Goal: Transaction & Acquisition: Purchase product/service

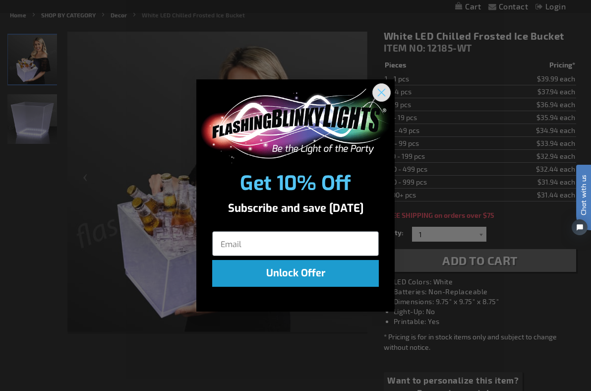
click at [382, 91] on circle "Close dialog" at bounding box center [381, 92] width 16 height 16
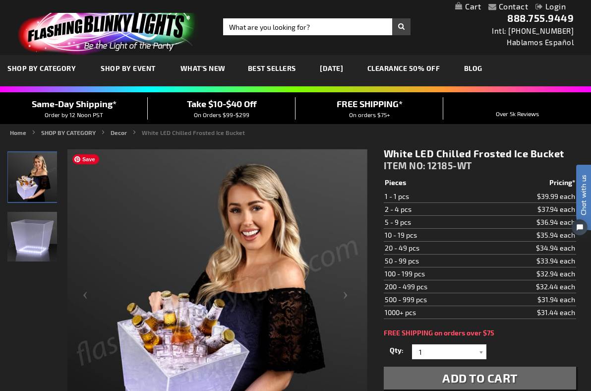
scroll to position [202, 0]
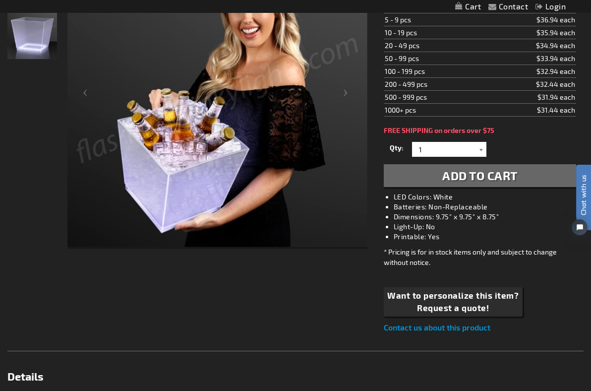
click at [479, 152] on div at bounding box center [481, 149] width 10 height 15
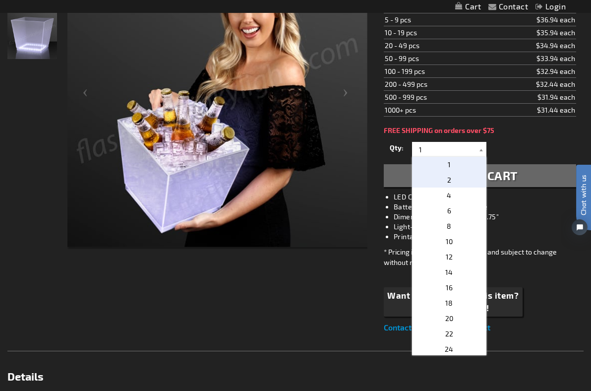
click at [451, 178] on p "2" at bounding box center [449, 179] width 74 height 15
type input "2"
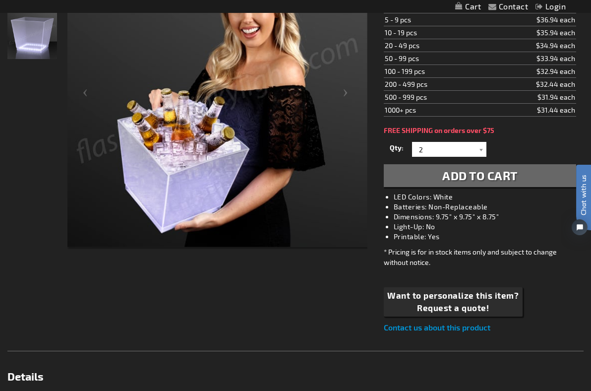
click at [451, 178] on span "Add to Cart" at bounding box center [479, 175] width 75 height 14
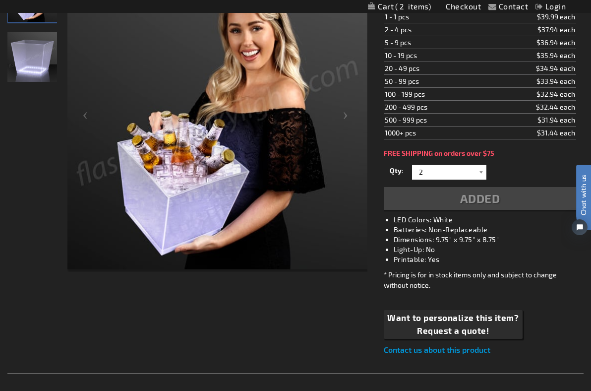
scroll to position [225, 0]
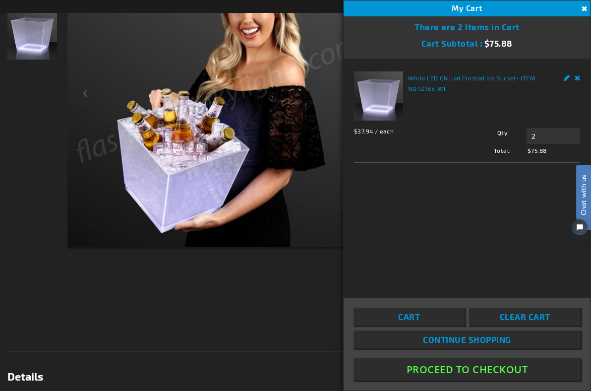
click at [431, 372] on button "Proceed To Checkout" at bounding box center [466, 369] width 227 height 22
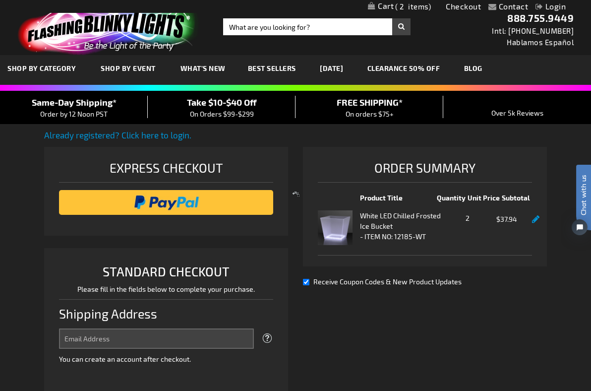
select select "US"
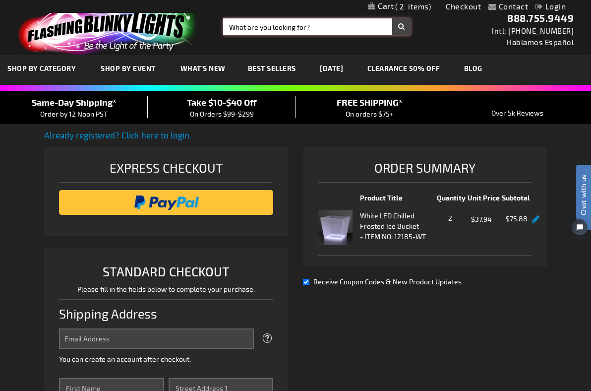
click at [285, 28] on input "Search" at bounding box center [316, 26] width 187 height 17
type input "bucket"
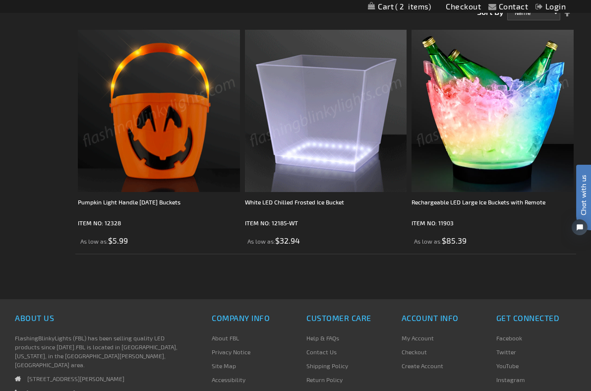
scroll to position [5, 0]
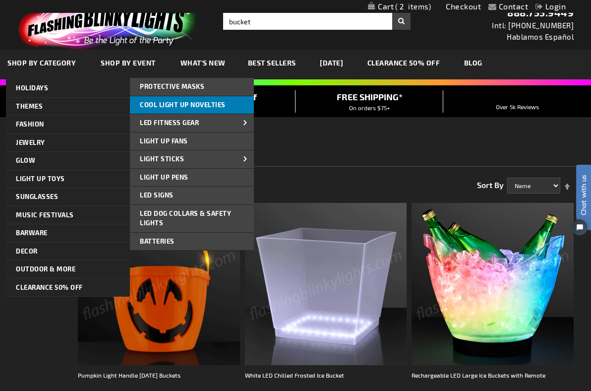
click at [194, 102] on span "Cool Light Up Novelties" at bounding box center [183, 105] width 86 height 8
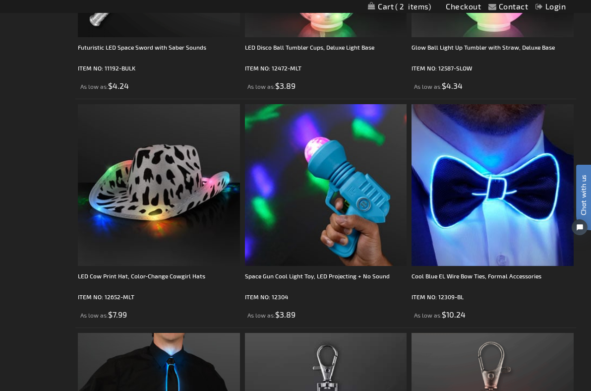
scroll to position [1965, 0]
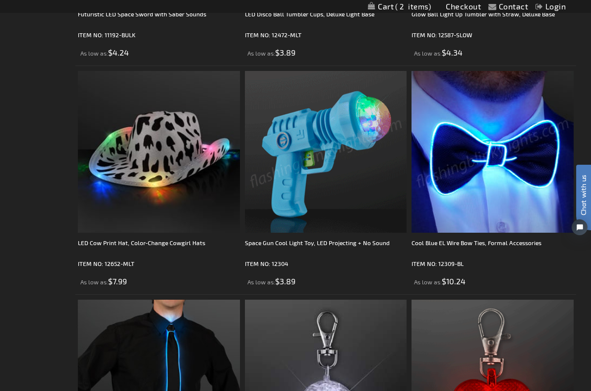
click at [479, 208] on img at bounding box center [492, 152] width 162 height 162
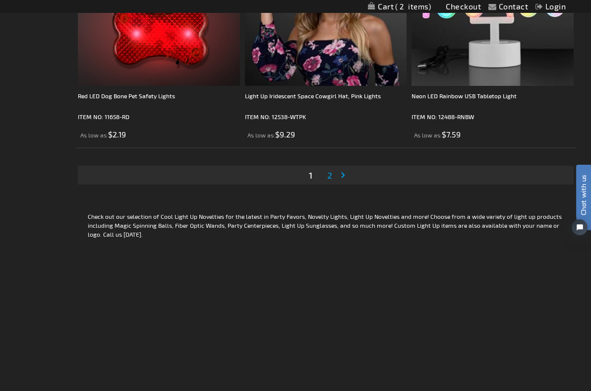
scroll to position [4549, 0]
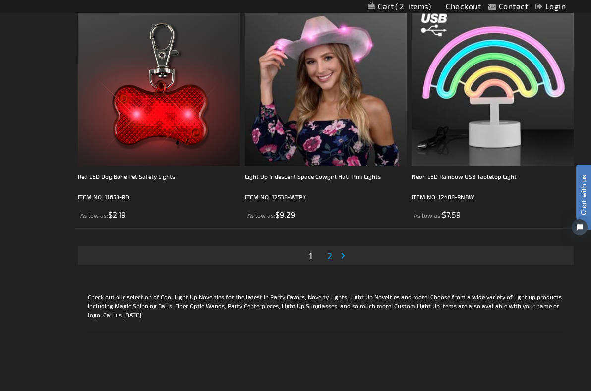
click at [331, 261] on span "2" at bounding box center [329, 255] width 5 height 11
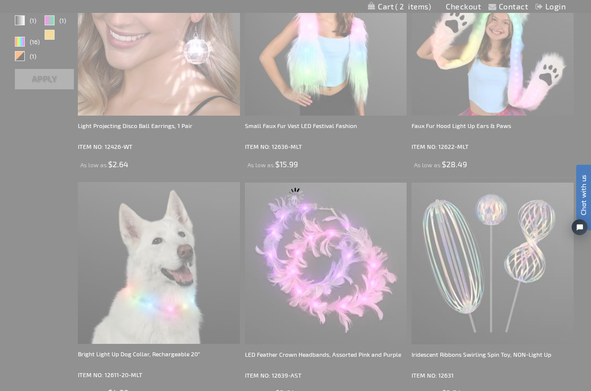
scroll to position [0, 0]
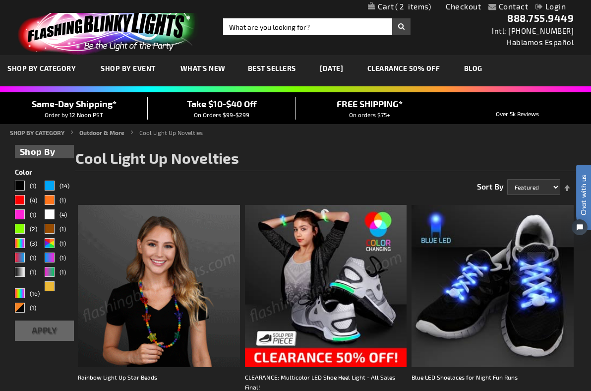
click at [414, 8] on span "2" at bounding box center [413, 6] width 36 height 9
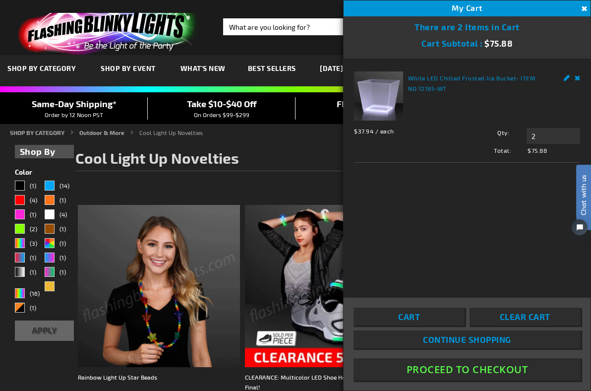
click at [440, 368] on button "Proceed To Checkout" at bounding box center [466, 369] width 227 height 22
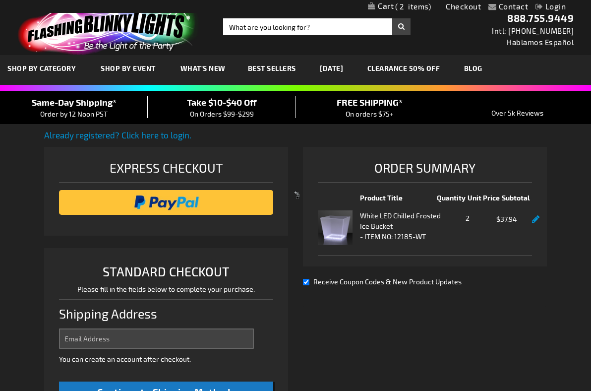
select select "US"
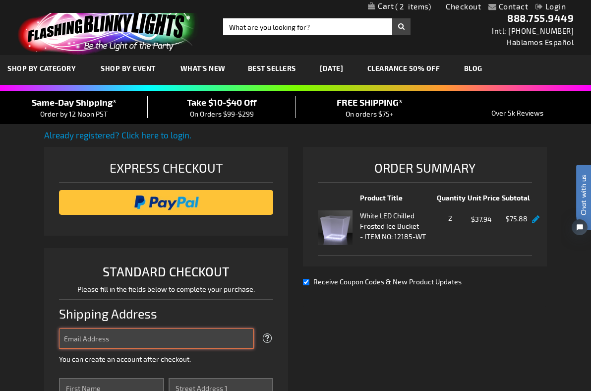
click at [148, 333] on input "Email Address" at bounding box center [156, 338] width 195 height 20
type input "[PERSON_NAME][DOMAIN_NAME][EMAIL_ADDRESS][PERSON_NAME][PERSON_NAME][DOMAIN_NAME]"
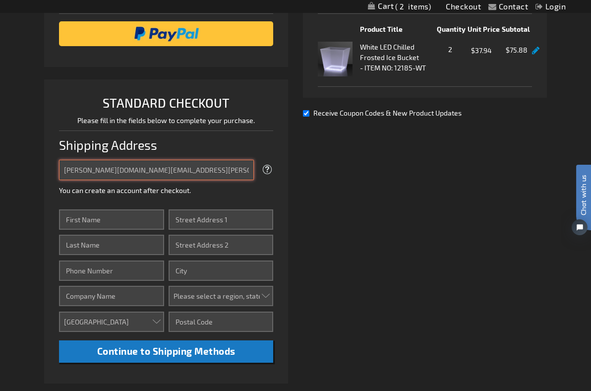
scroll to position [183, 0]
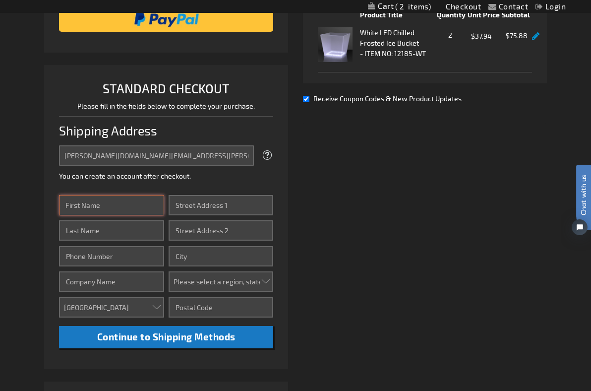
click at [100, 208] on input "First Name" at bounding box center [111, 205] width 105 height 20
type input "laura"
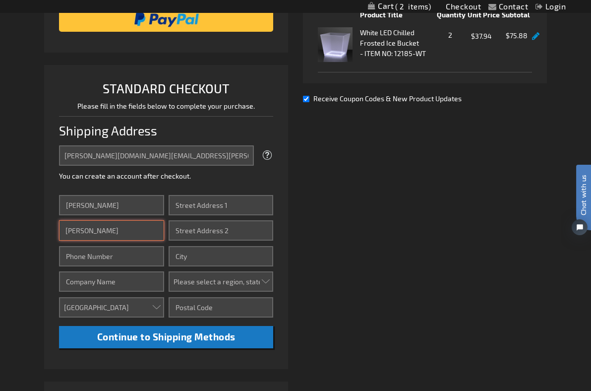
type input "George"
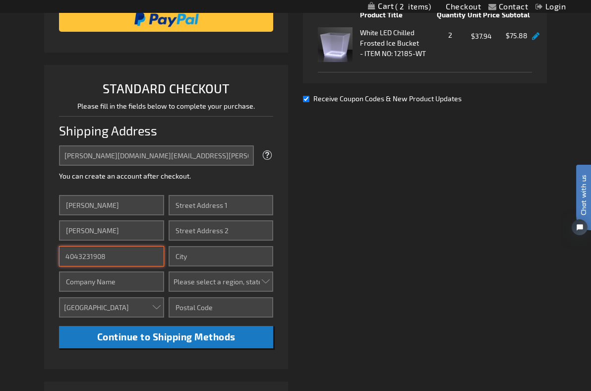
type input "4043231908"
click at [82, 284] on input "Company" at bounding box center [111, 281] width 105 height 20
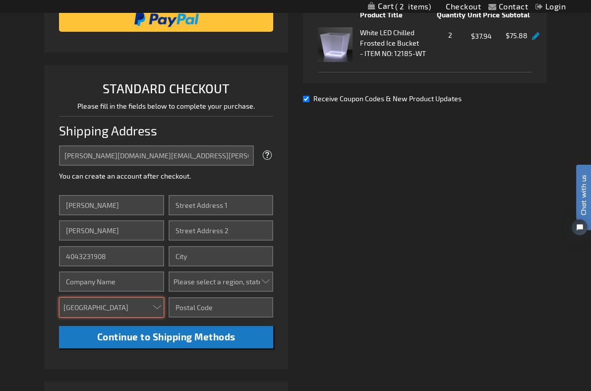
click at [73, 312] on select "Aruba Australia Austria Bahamas Barbados Belgium Belize Bermuda British Virgin …" at bounding box center [111, 307] width 105 height 20
click at [211, 203] on input "Street Address: Line 1" at bounding box center [221, 205] width 105 height 20
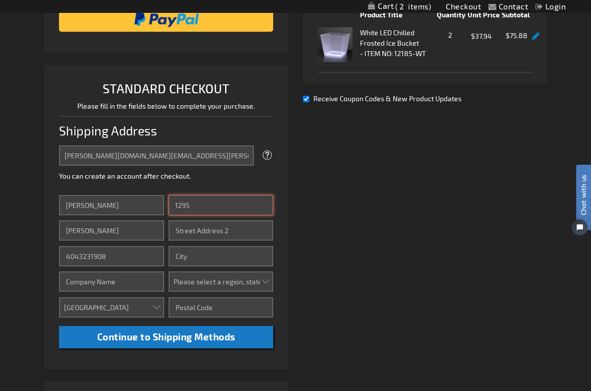
type input "1295 Hosea L Williams Drive SE"
type input "Atlanta"
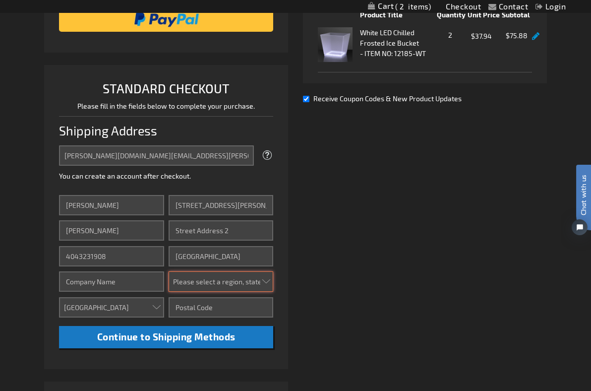
select select "19"
type input "30317-1603"
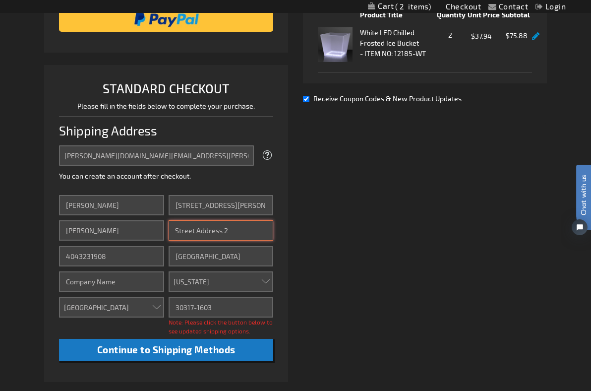
click at [208, 231] on input "Street Address: Line 2" at bounding box center [221, 230] width 105 height 20
click at [198, 308] on input "30317-1603" at bounding box center [221, 307] width 105 height 20
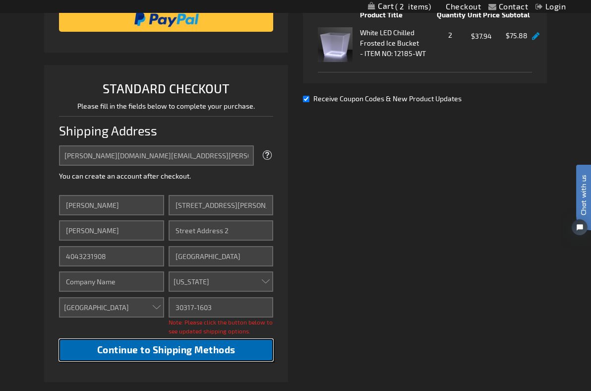
click at [169, 354] on span "Continue to Shipping Methods" at bounding box center [166, 348] width 138 height 11
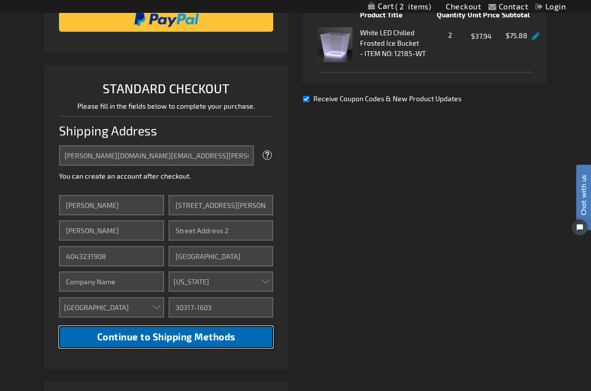
click at [166, 336] on span "Continue to Shipping Methods" at bounding box center [166, 336] width 138 height 11
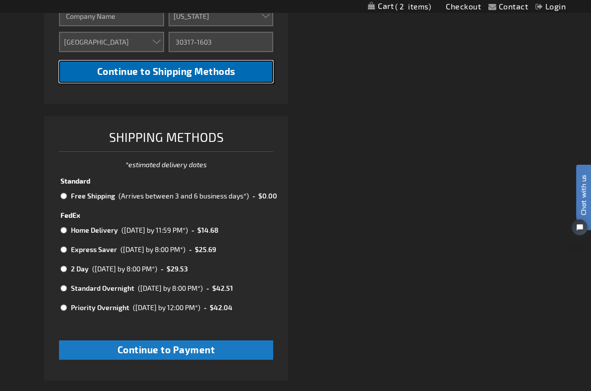
scroll to position [469, 0]
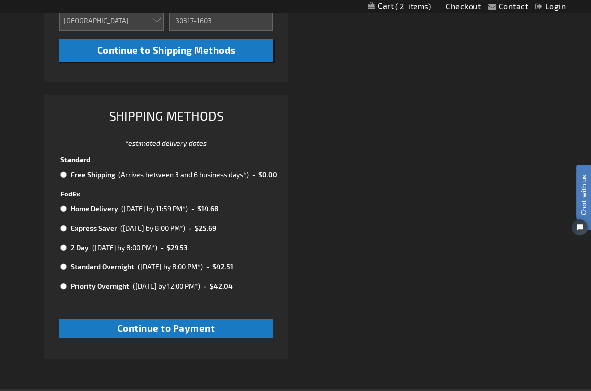
click at [94, 173] on td "Free Shipping" at bounding box center [92, 174] width 48 height 13
radio input "true"
click at [148, 177] on div "(Arrives between 3 and 6 business days*)" at bounding box center [183, 174] width 130 height 10
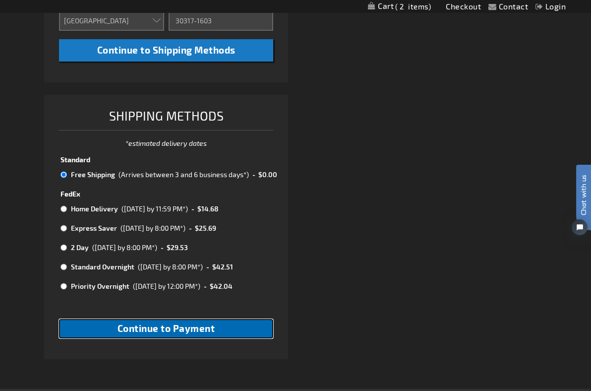
click at [137, 326] on span "Continue to Payment" at bounding box center [166, 327] width 98 height 11
checkbox input "true"
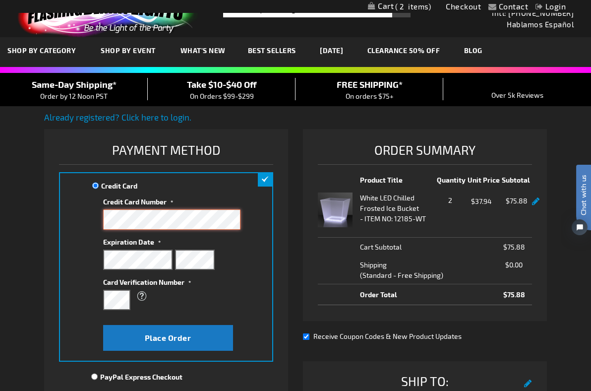
scroll to position [20, 0]
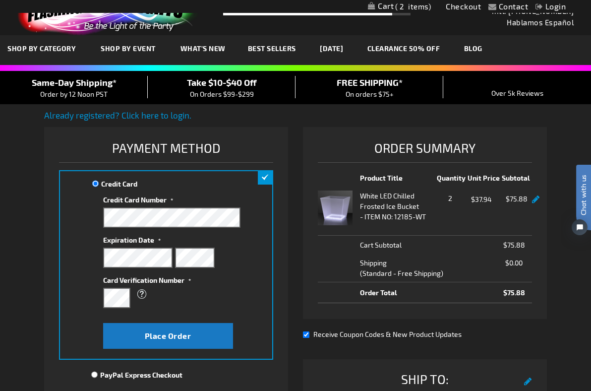
click at [310, 333] on div "Receive Coupon Codes & New Product Updates" at bounding box center [425, 334] width 244 height 10
click at [307, 334] on input "Receive Coupon Codes & New Product Updates" at bounding box center [306, 334] width 6 height 6
checkbox input "false"
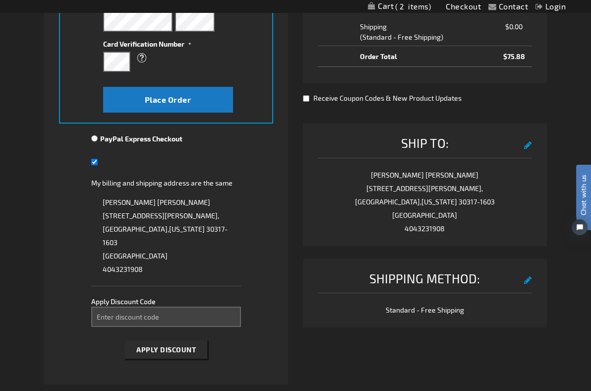
scroll to position [257, 0]
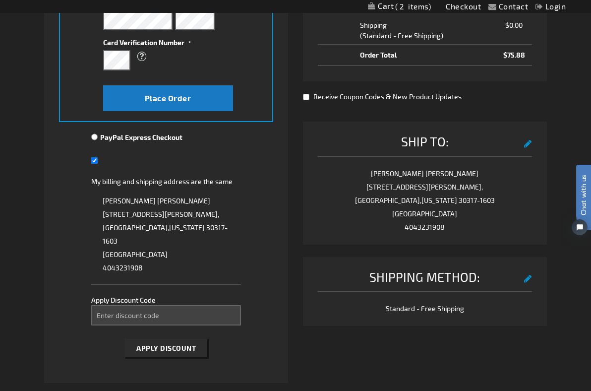
click at [97, 158] on input "My billing and shipping address are the same" at bounding box center [94, 160] width 6 height 20
checkbox input "false"
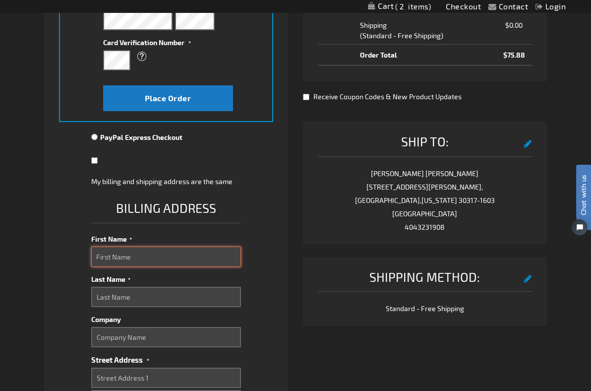
click at [106, 258] on input "First Name" at bounding box center [166, 256] width 150 height 20
type input "katherine"
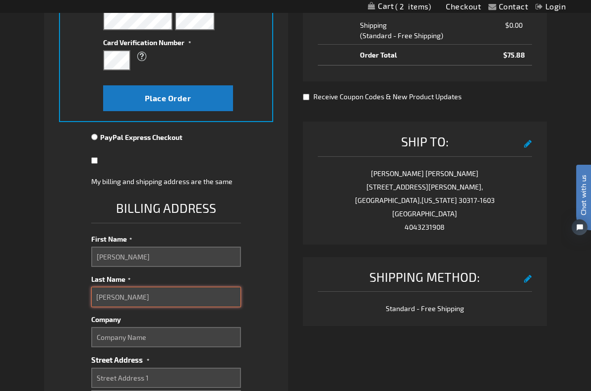
type input "heller"
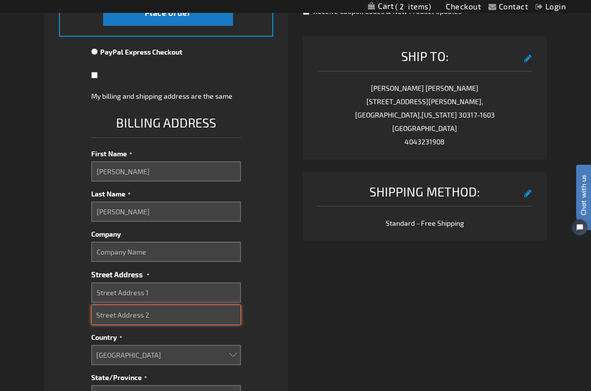
scroll to position [461, 0]
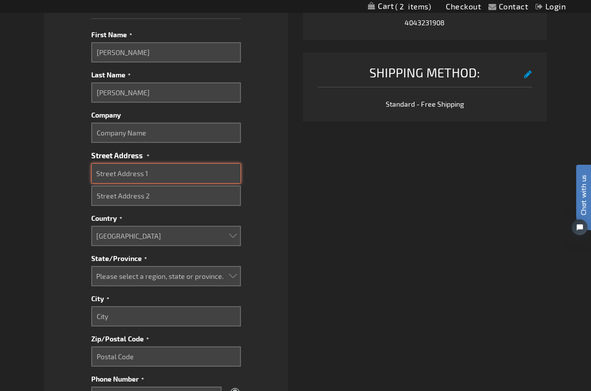
click at [121, 171] on input "Street Address: Line 1" at bounding box center [166, 173] width 150 height 20
type input "1818 Cedar Canyon Drive"
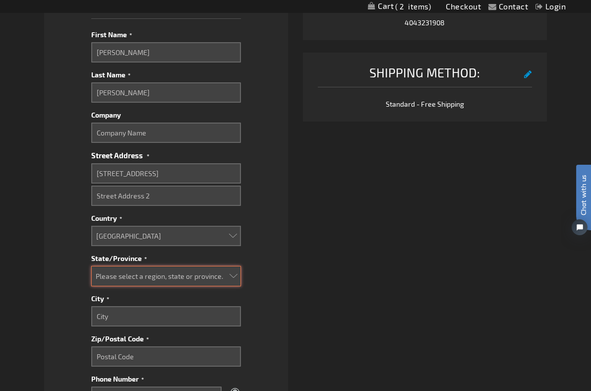
click at [111, 276] on select "Please select a region, state or province. Alabama Alaska Arizona Arkansas Cali…" at bounding box center [166, 276] width 150 height 20
select select "19"
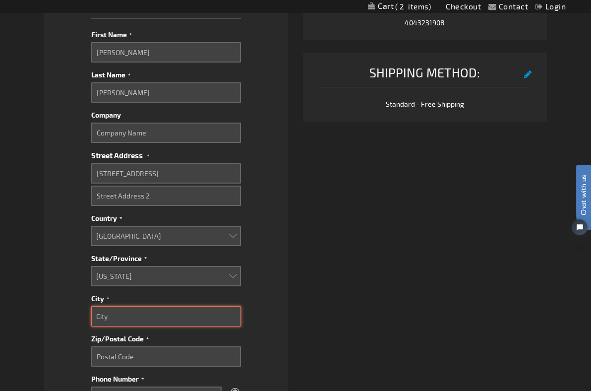
click at [106, 308] on input "City" at bounding box center [166, 316] width 150 height 20
type input "Atlanta"
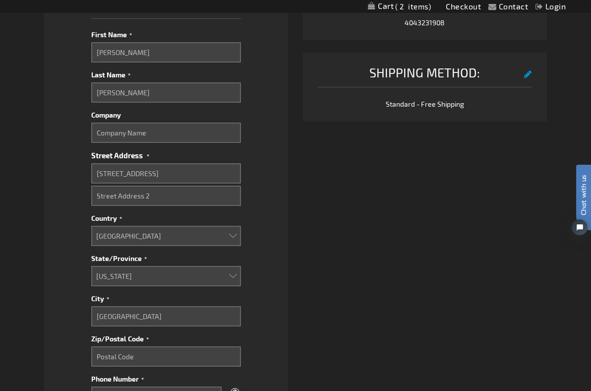
click at [78, 296] on fieldset "Payment Information Payment Method Credit Card Credit Card Information" at bounding box center [166, 114] width 214 height 837
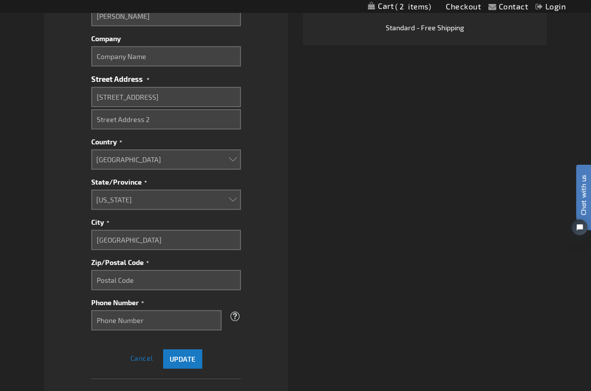
scroll to position [543, 0]
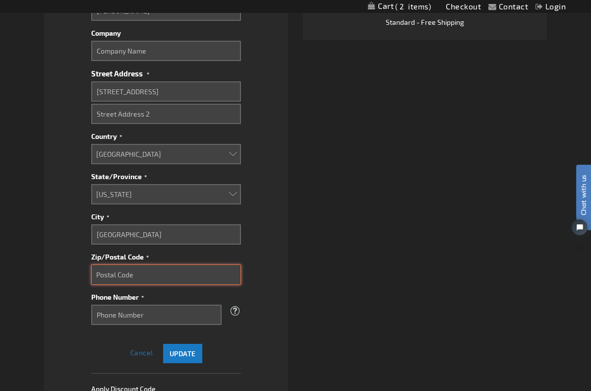
click at [109, 279] on input "Zip/Postal Code" at bounding box center [166, 274] width 150 height 20
type input "30317"
click at [70, 272] on fieldset "Payment Information Payment Method Credit Card Credit Card Information" at bounding box center [166, 32] width 214 height 837
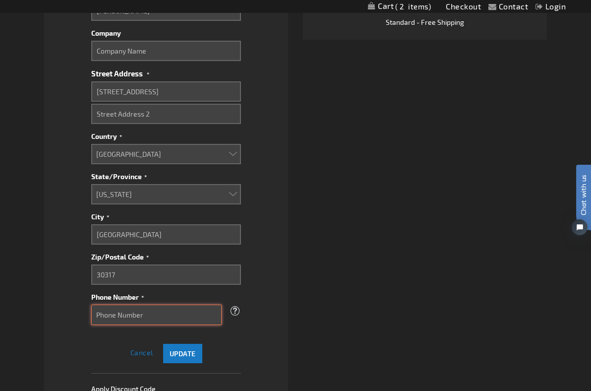
click at [105, 317] on input "Phone Number" at bounding box center [156, 314] width 130 height 20
type input "4043231908"
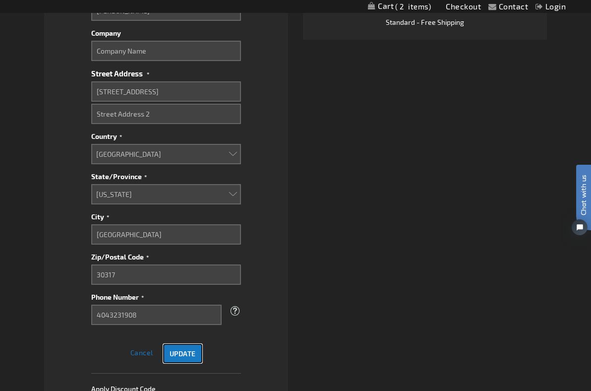
click at [173, 353] on span "Update" at bounding box center [183, 353] width 26 height 8
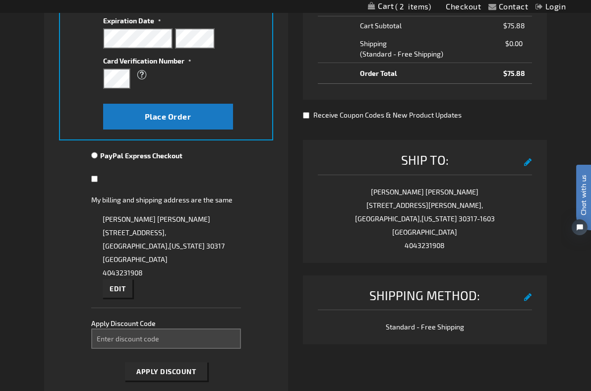
scroll to position [182, 0]
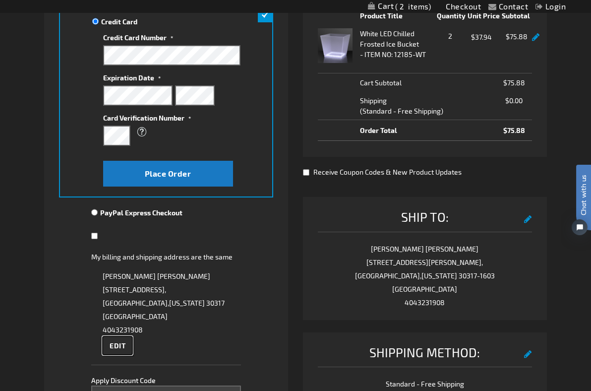
click at [110, 341] on span "Edit" at bounding box center [118, 345] width 16 height 8
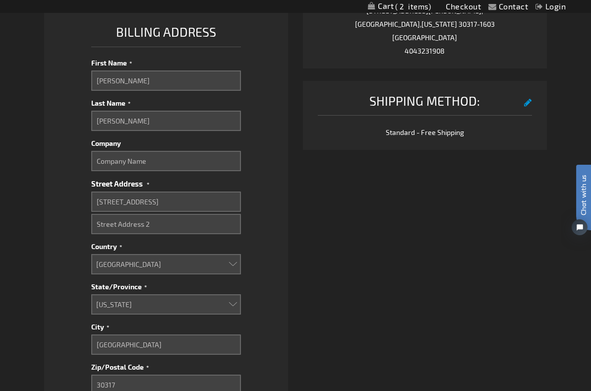
scroll to position [480, 0]
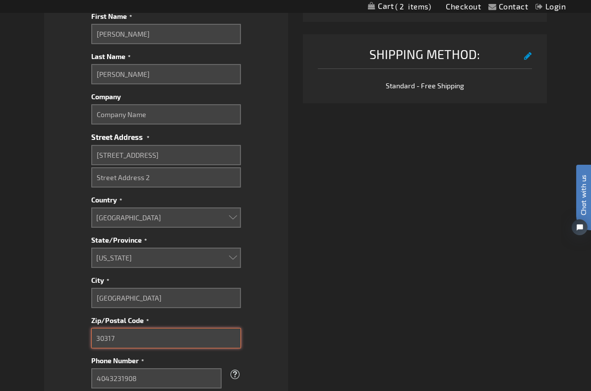
click at [120, 335] on input "30317" at bounding box center [166, 338] width 150 height 20
type input "30345"
click at [58, 304] on li "Payment Information Payment Method Credit Card Credit Card Information" at bounding box center [166, 101] width 244 height 868
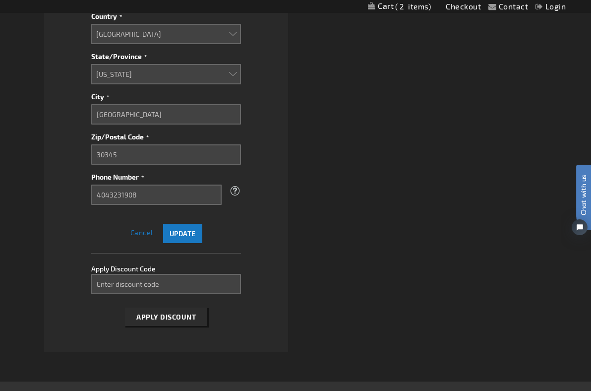
scroll to position [664, 0]
click at [189, 239] on button "Update" at bounding box center [182, 232] width 39 height 19
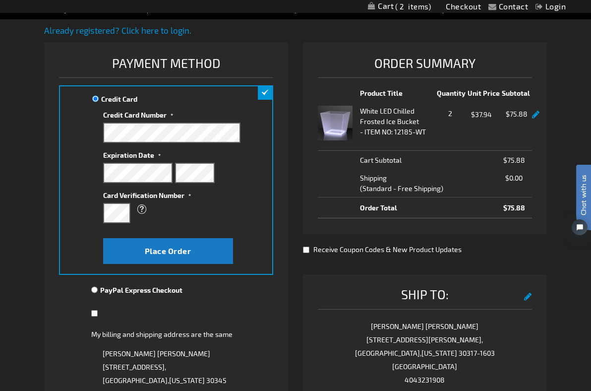
scroll to position [106, 0]
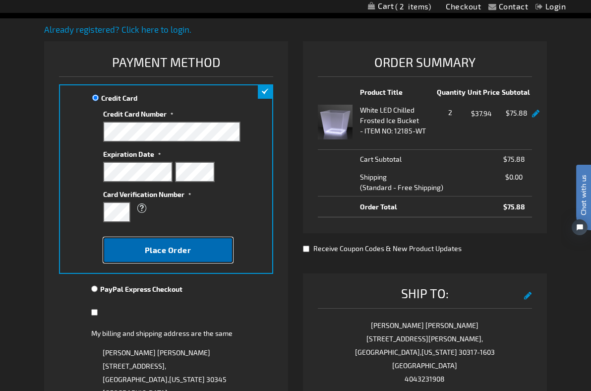
click at [169, 247] on span "Place Order" at bounding box center [168, 249] width 47 height 9
